Goal: Navigation & Orientation: Find specific page/section

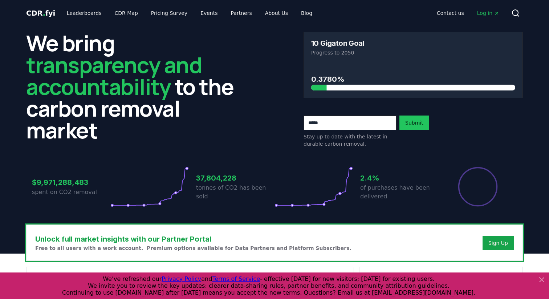
click at [43, 13] on span "." at bounding box center [44, 13] width 3 height 9
click at [541, 279] on icon at bounding box center [541, 279] width 4 height 4
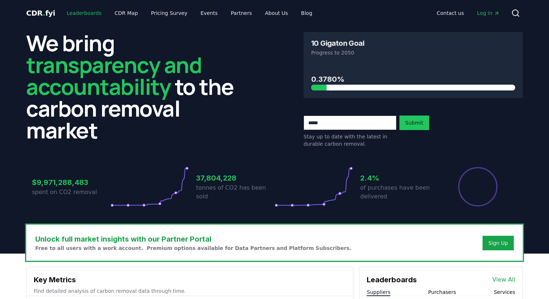
click at [84, 12] on link "Leaderboards" at bounding box center [84, 13] width 46 height 13
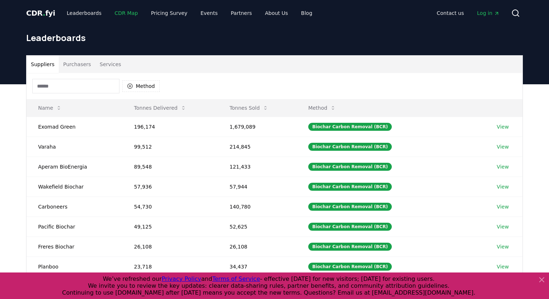
click at [116, 12] on link "CDR Map" at bounding box center [126, 13] width 35 height 13
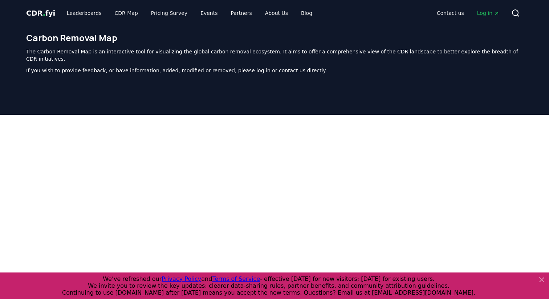
scroll to position [223, 0]
